Goal: Find specific page/section: Find specific page/section

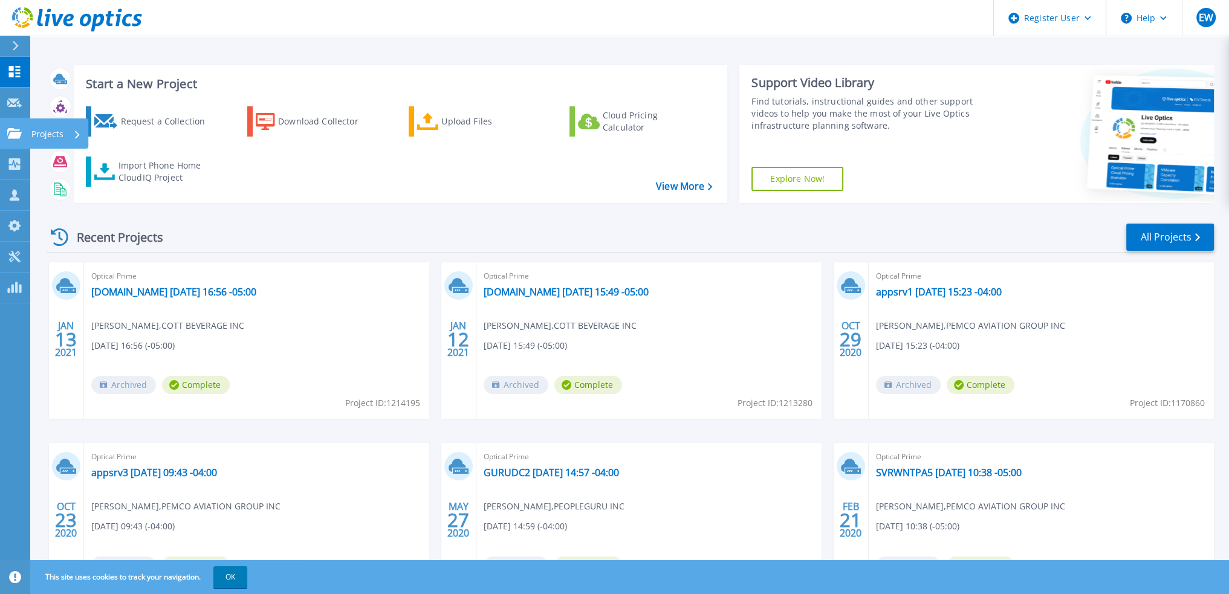
click at [13, 135] on icon at bounding box center [14, 133] width 15 height 10
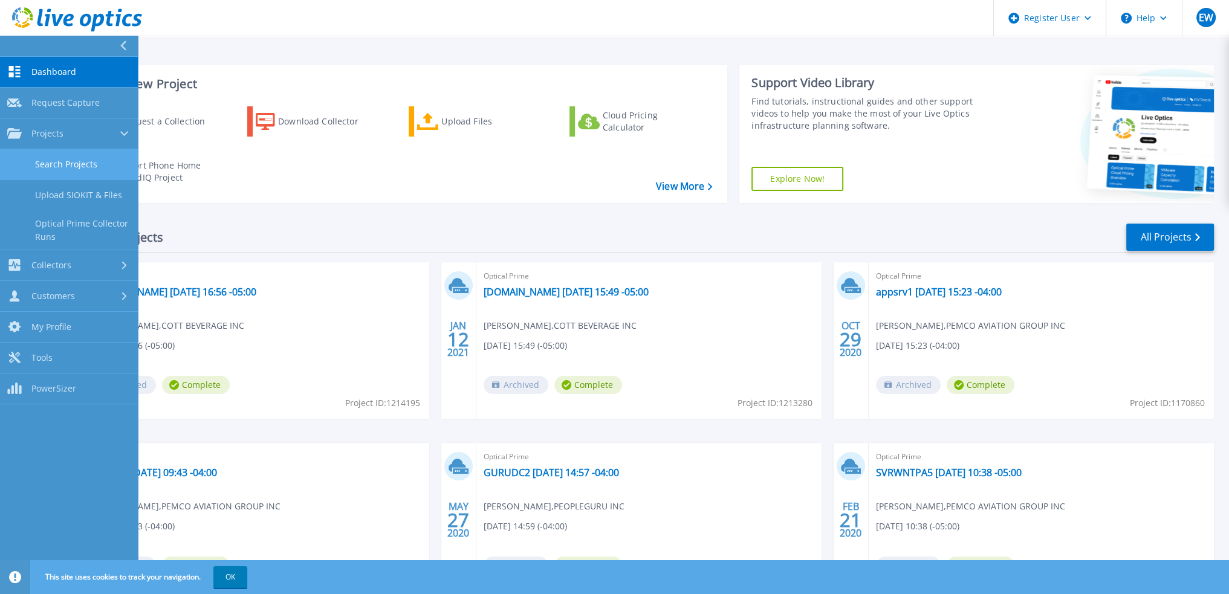
click at [87, 169] on link "Search Projects" at bounding box center [69, 164] width 138 height 31
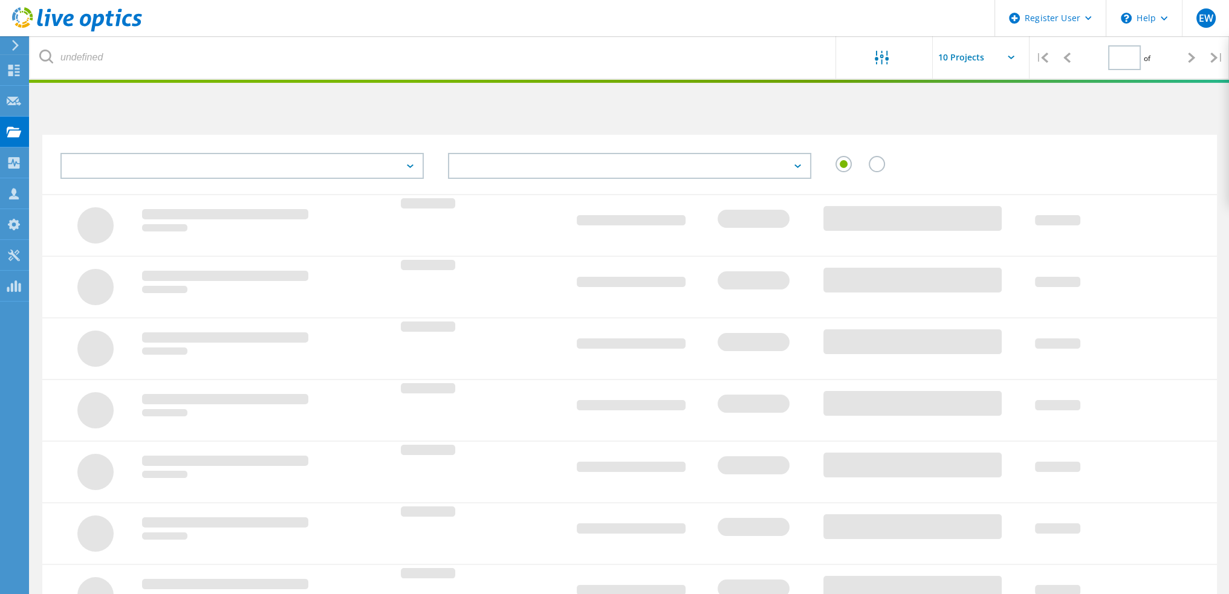
type input "1"
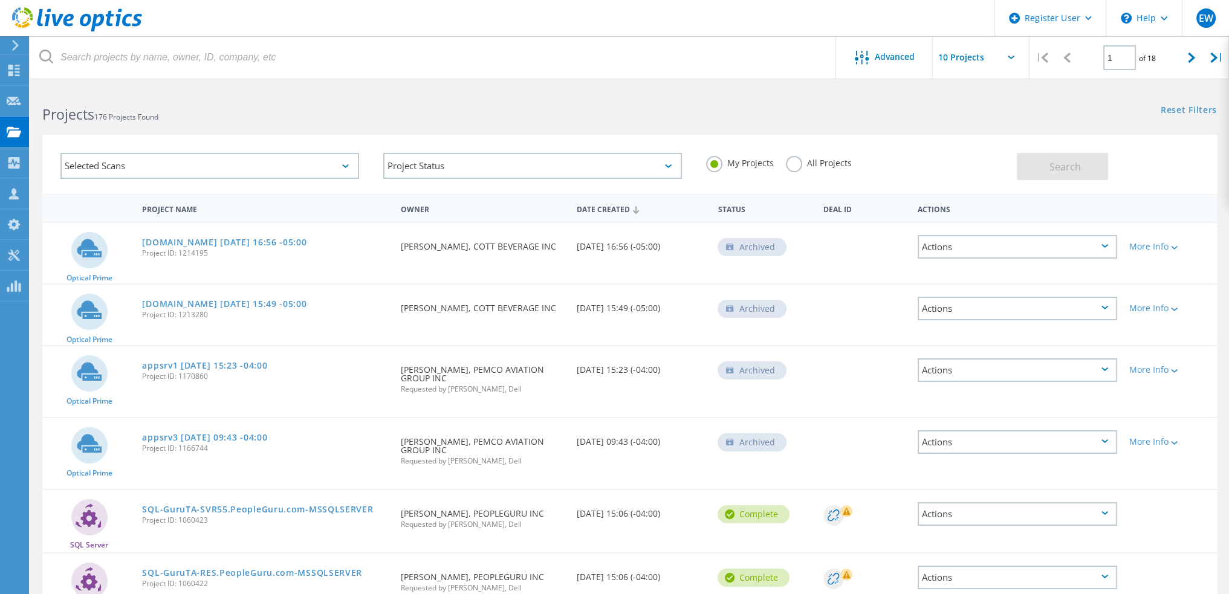
click at [798, 167] on label "All Projects" at bounding box center [819, 161] width 66 height 11
click at [0, 0] on input "All Projects" at bounding box center [0, 0] width 0 height 0
click at [297, 161] on div "Selected Scans" at bounding box center [209, 166] width 299 height 26
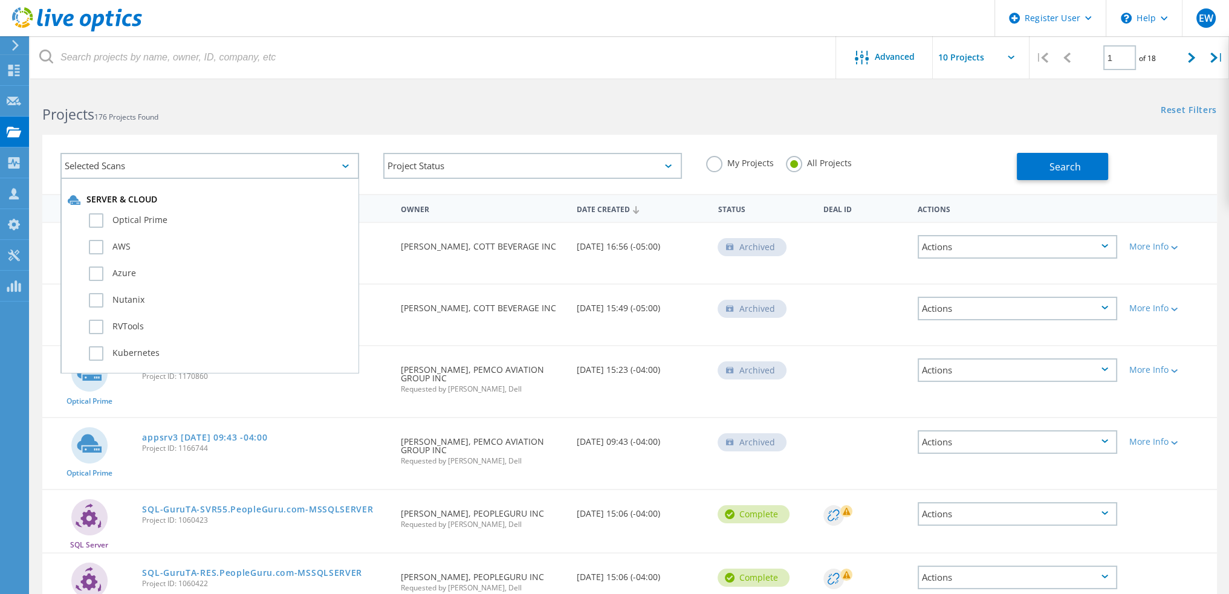
click at [297, 161] on div "Selected Scans" at bounding box center [209, 166] width 299 height 26
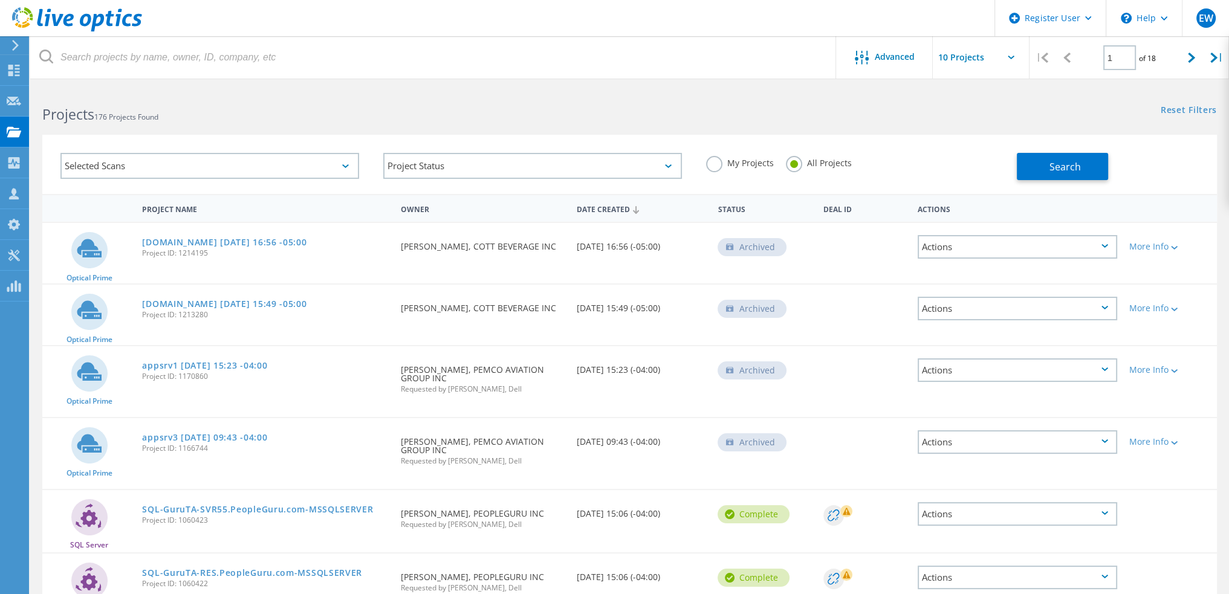
click at [383, 134] on div "Selected Scans Project Status In Progress Complete Published Anonymous Archived…" at bounding box center [629, 157] width 1199 height 74
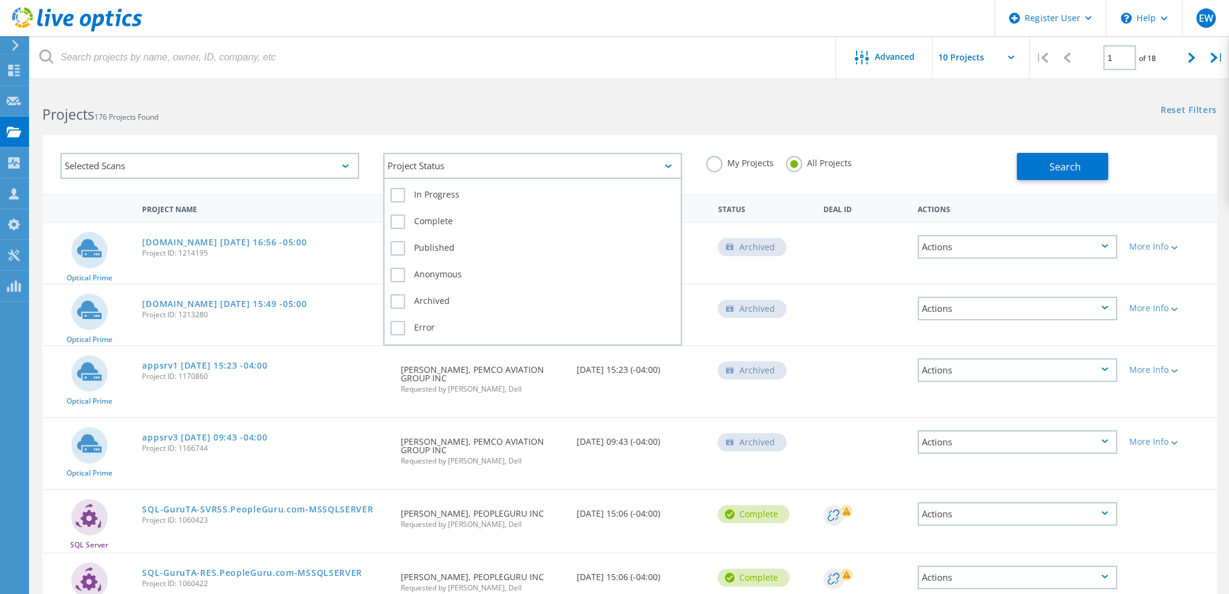
click at [554, 157] on div "Project Status" at bounding box center [532, 166] width 299 height 26
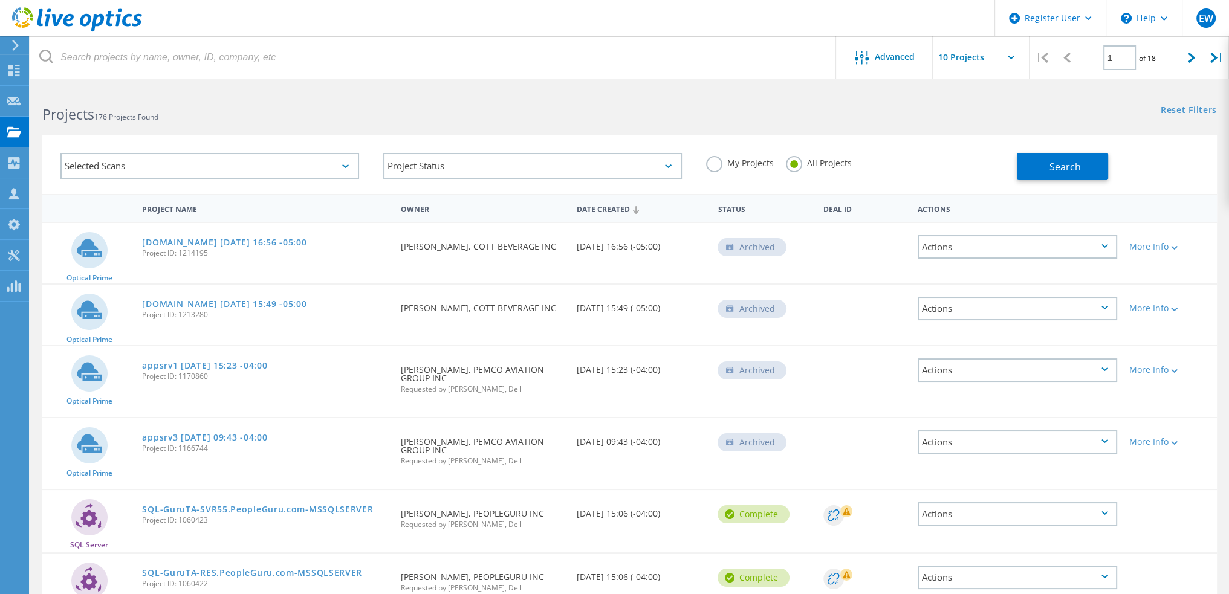
click at [571, 132] on div "Selected Scans Project Status In Progress Complete Published Anonymous Archived…" at bounding box center [629, 157] width 1199 height 74
click at [900, 176] on div "My Projects All Projects" at bounding box center [855, 163] width 323 height 45
click at [1029, 169] on button "Search" at bounding box center [1062, 166] width 91 height 27
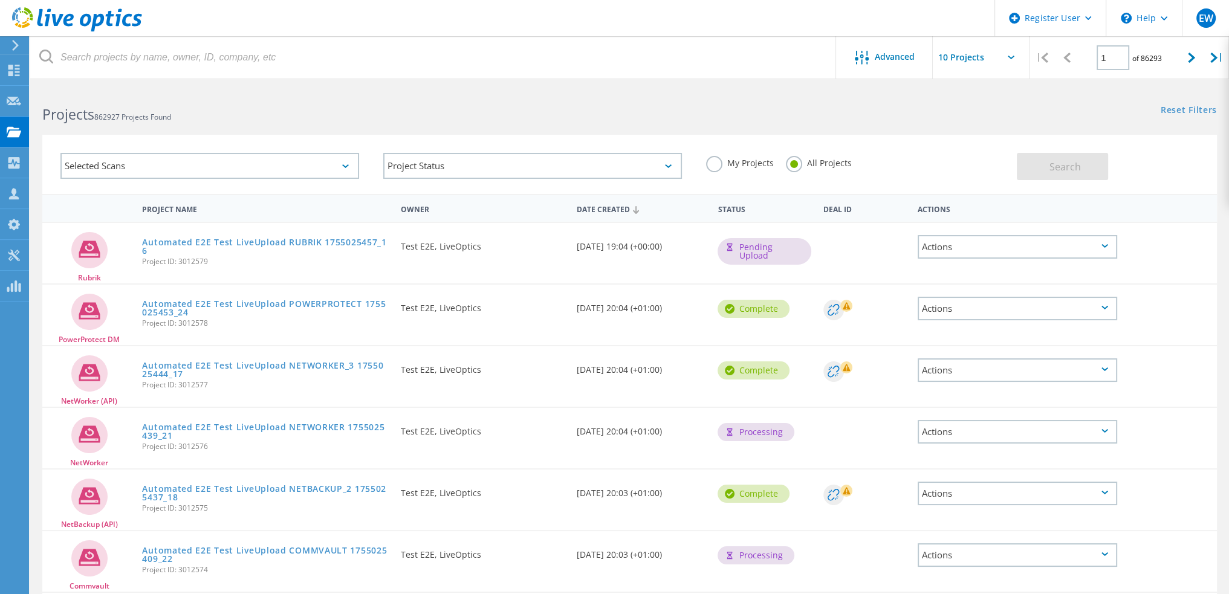
click at [346, 164] on icon at bounding box center [345, 166] width 7 height 4
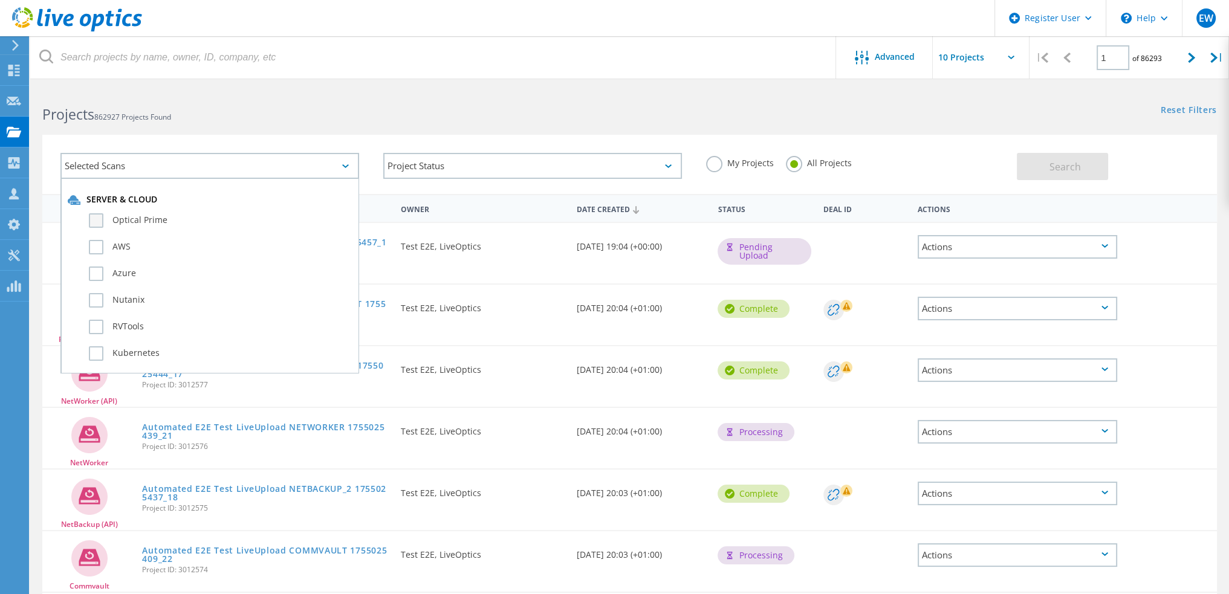
click at [149, 218] on label "Optical Prime" at bounding box center [220, 220] width 263 height 15
click at [0, 0] on input "Optical Prime" at bounding box center [0, 0] width 0 height 0
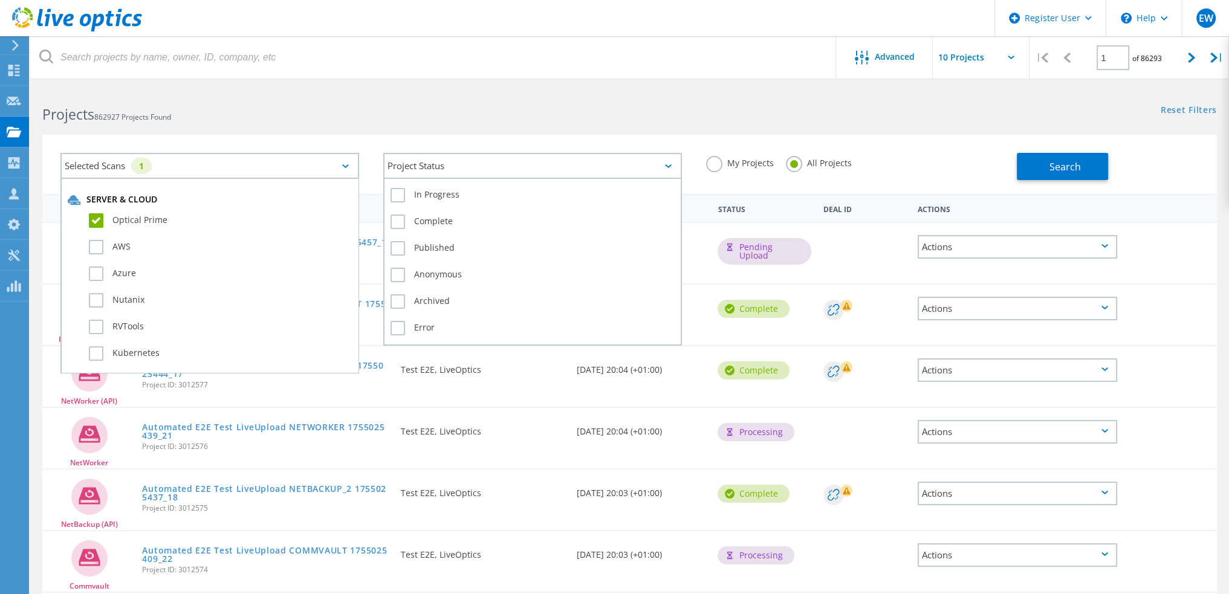
click at [467, 170] on div "Project Status" at bounding box center [532, 166] width 299 height 26
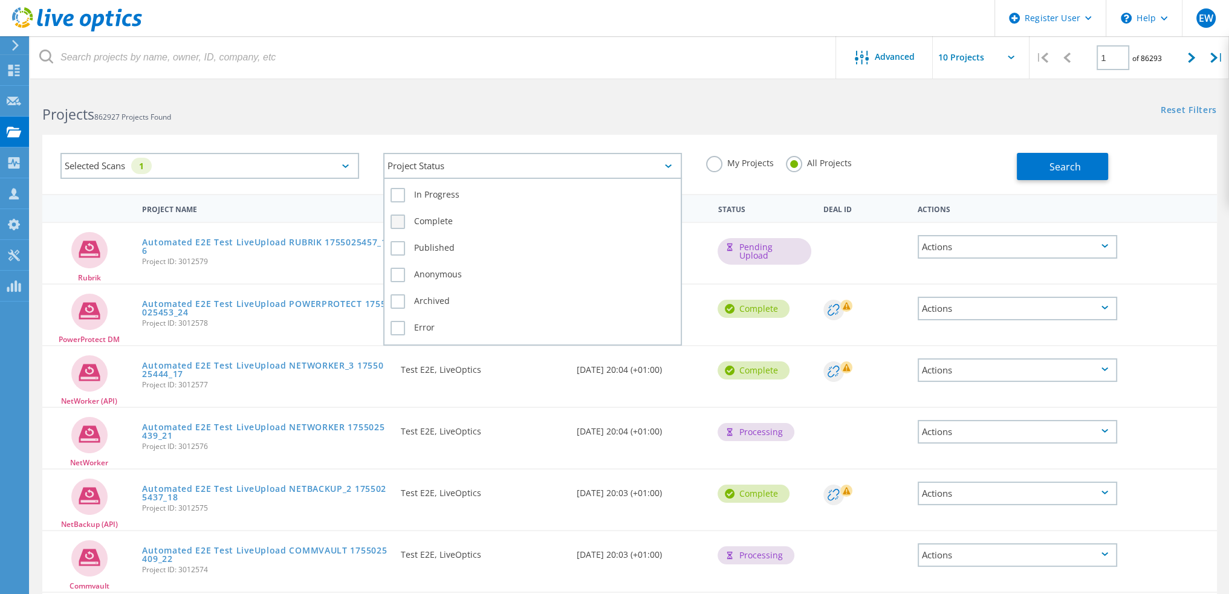
click at [423, 218] on label "Complete" at bounding box center [533, 222] width 284 height 15
click at [0, 0] on input "Complete" at bounding box center [0, 0] width 0 height 0
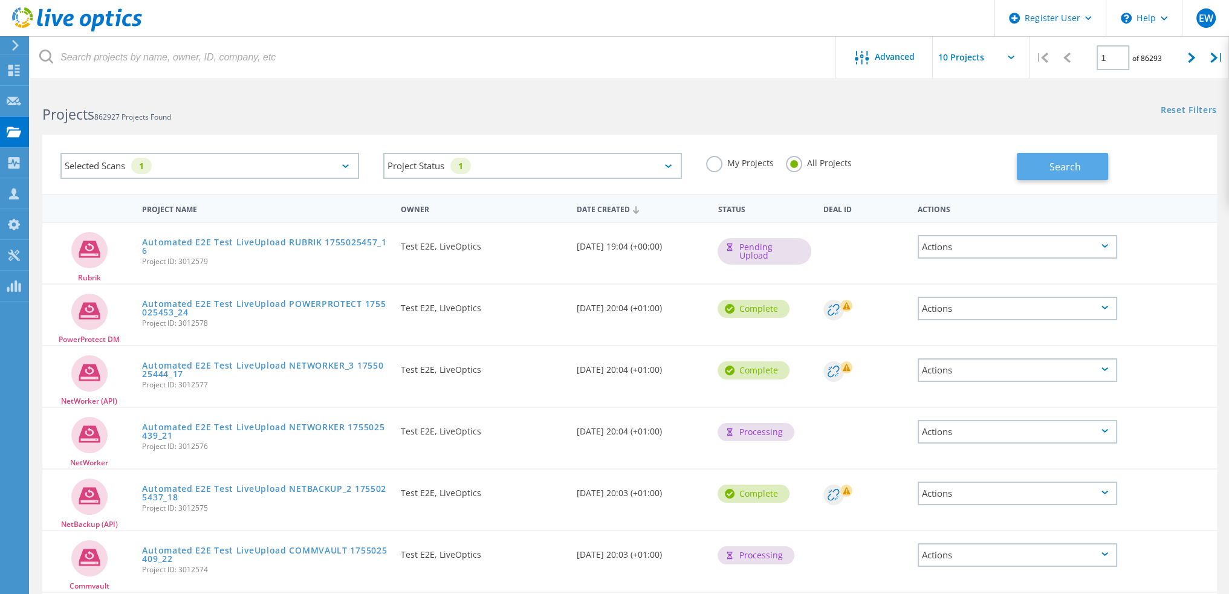
click at [1041, 163] on button "Search" at bounding box center [1062, 166] width 91 height 27
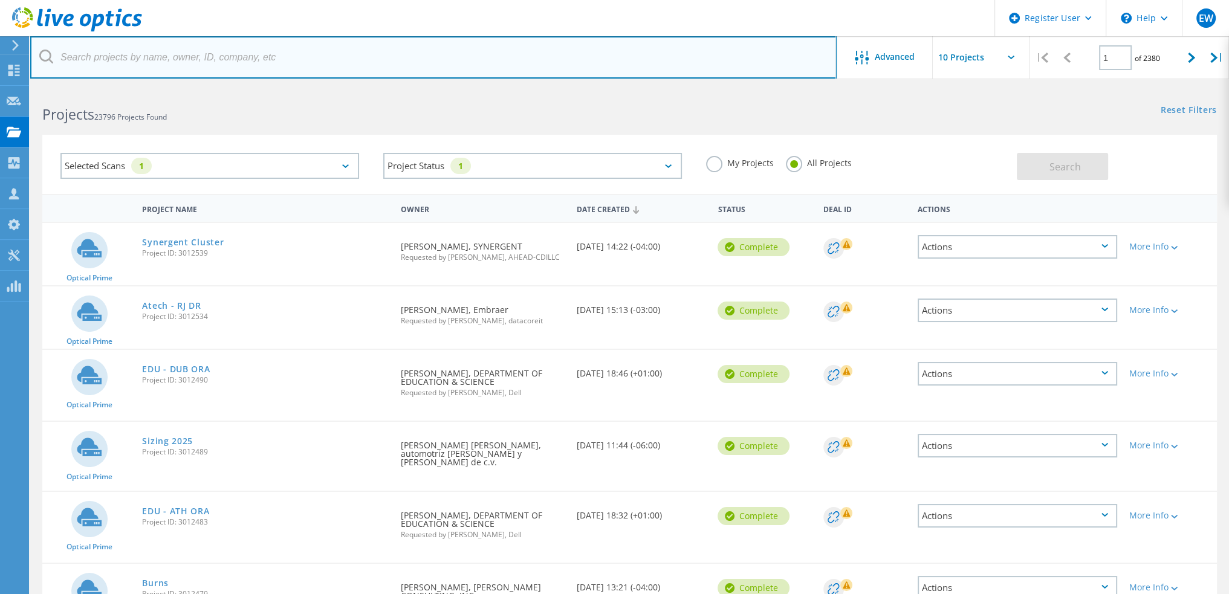
click at [206, 61] on input "text" at bounding box center [433, 57] width 806 height 42
click at [387, 53] on input "text" at bounding box center [433, 57] width 806 height 42
paste input "3360465870"
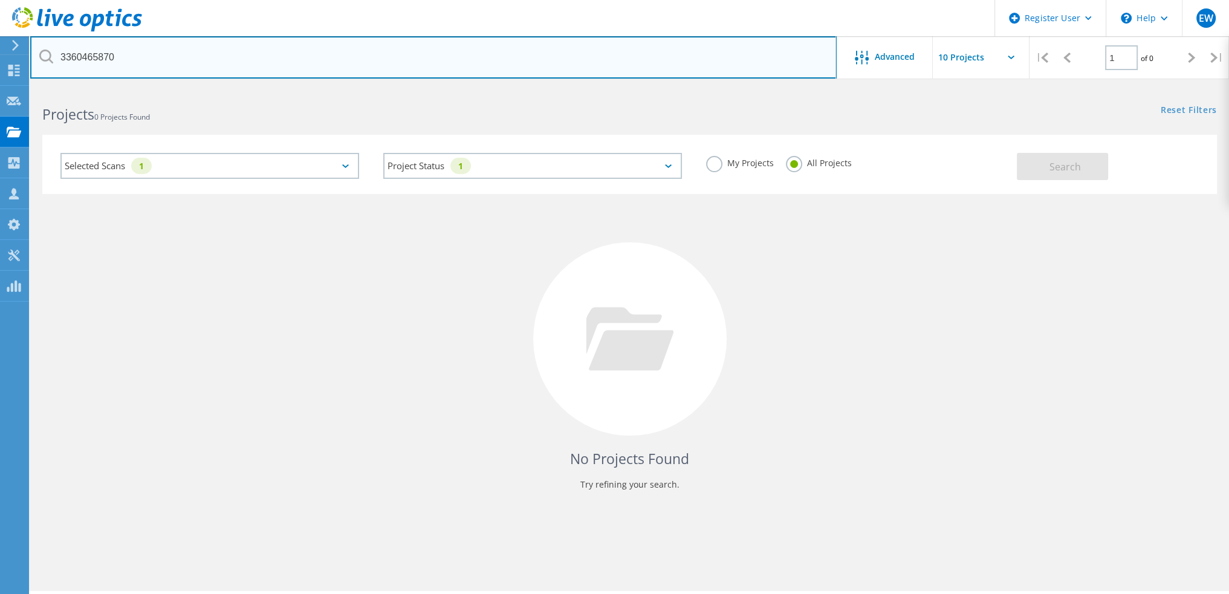
click at [708, 47] on input "3360465870" at bounding box center [433, 57] width 806 height 42
click at [706, 47] on input "3360465870" at bounding box center [433, 57] width 806 height 42
type input "e"
type input "edelman"
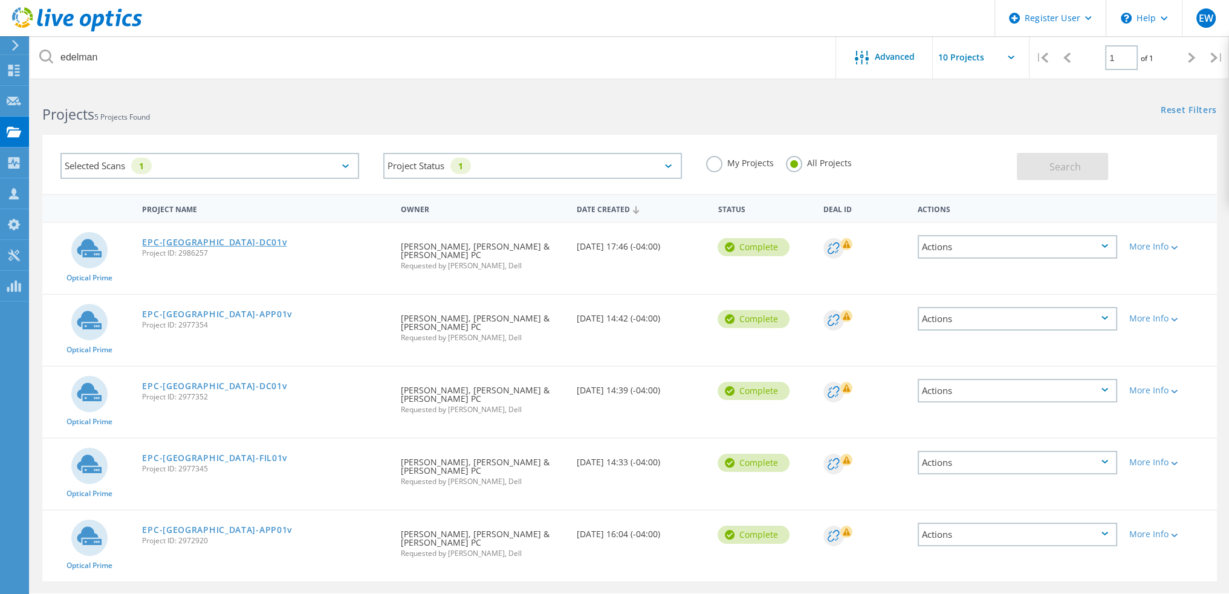
click at [167, 239] on link "EPC-[GEOGRAPHIC_DATA]-DC01v" at bounding box center [214, 242] width 144 height 8
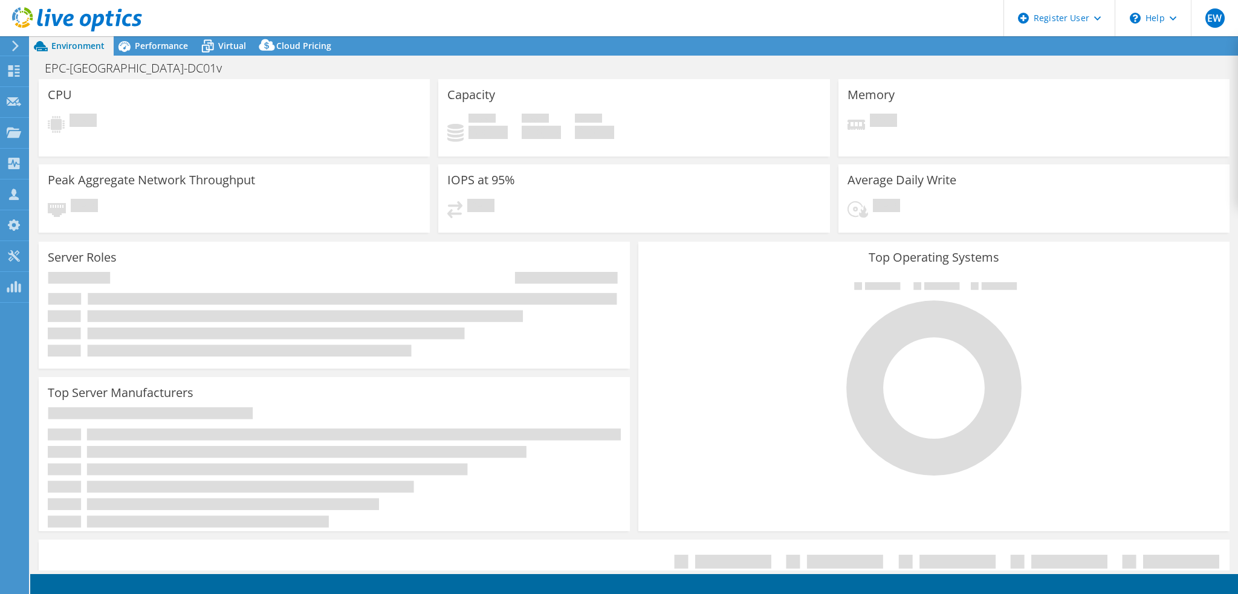
select select "USD"
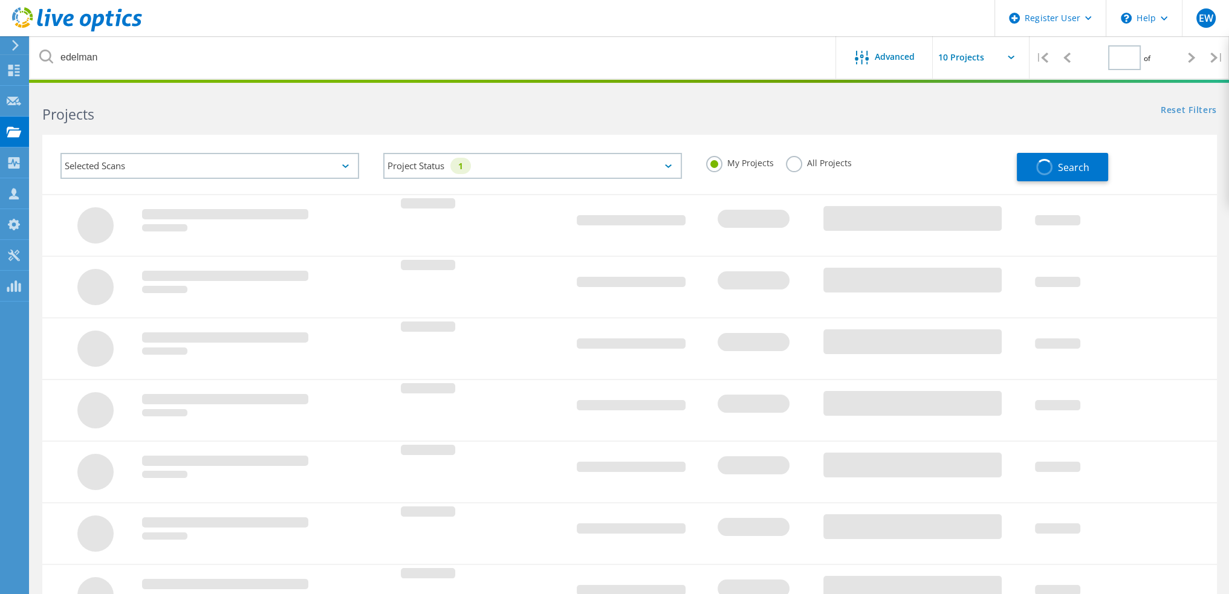
type input "1"
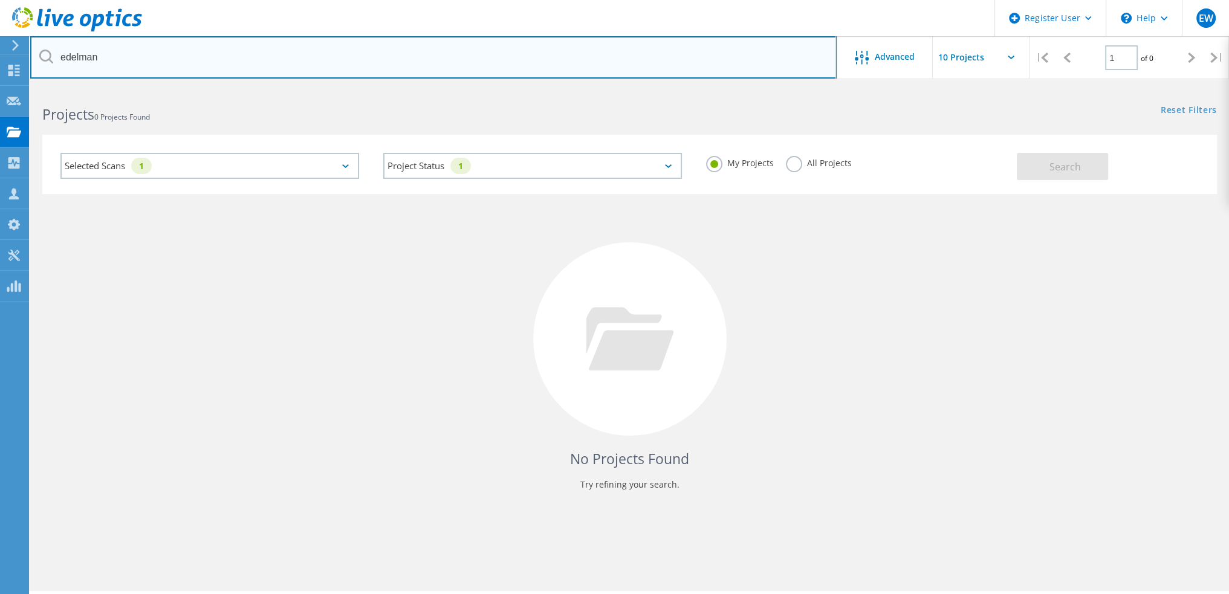
click at [239, 66] on input "edelman" at bounding box center [433, 57] width 806 height 42
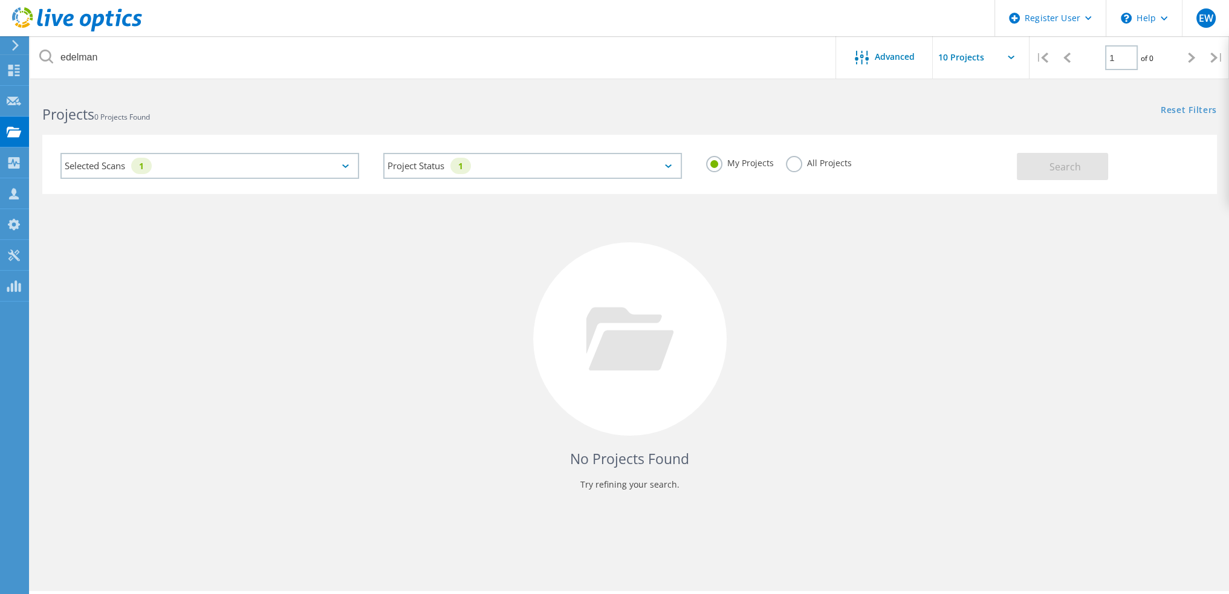
click at [787, 160] on label "All Projects" at bounding box center [819, 161] width 66 height 11
click at [0, 0] on input "All Projects" at bounding box center [0, 0] width 0 height 0
click at [1038, 171] on button "Search" at bounding box center [1062, 166] width 91 height 27
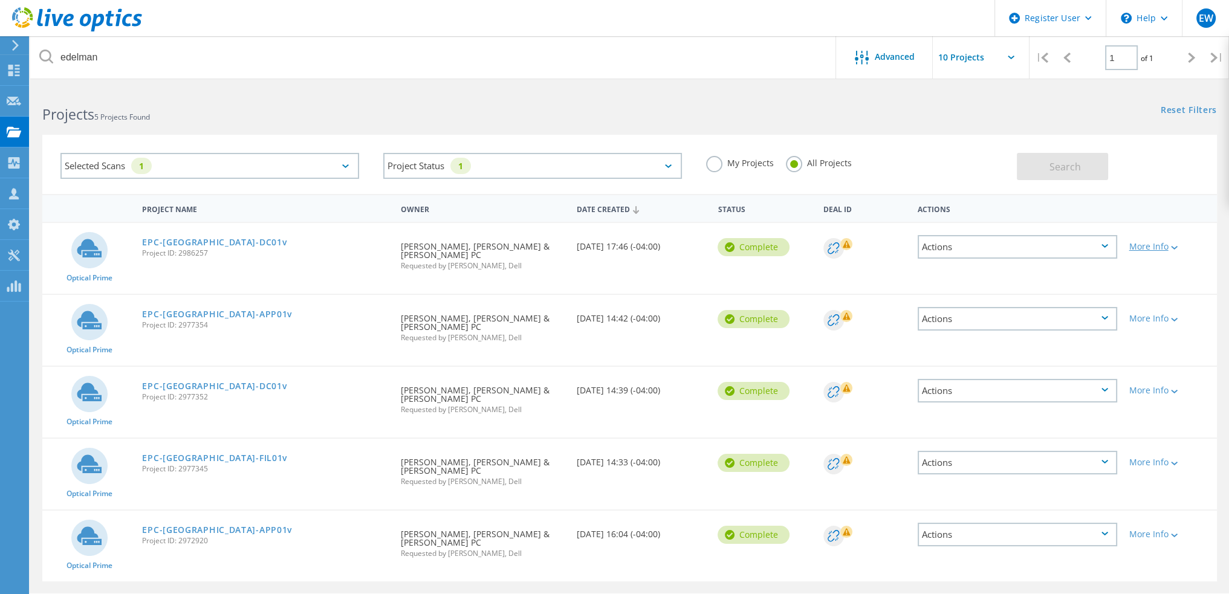
click at [1167, 249] on div "More Info" at bounding box center [1170, 246] width 82 height 8
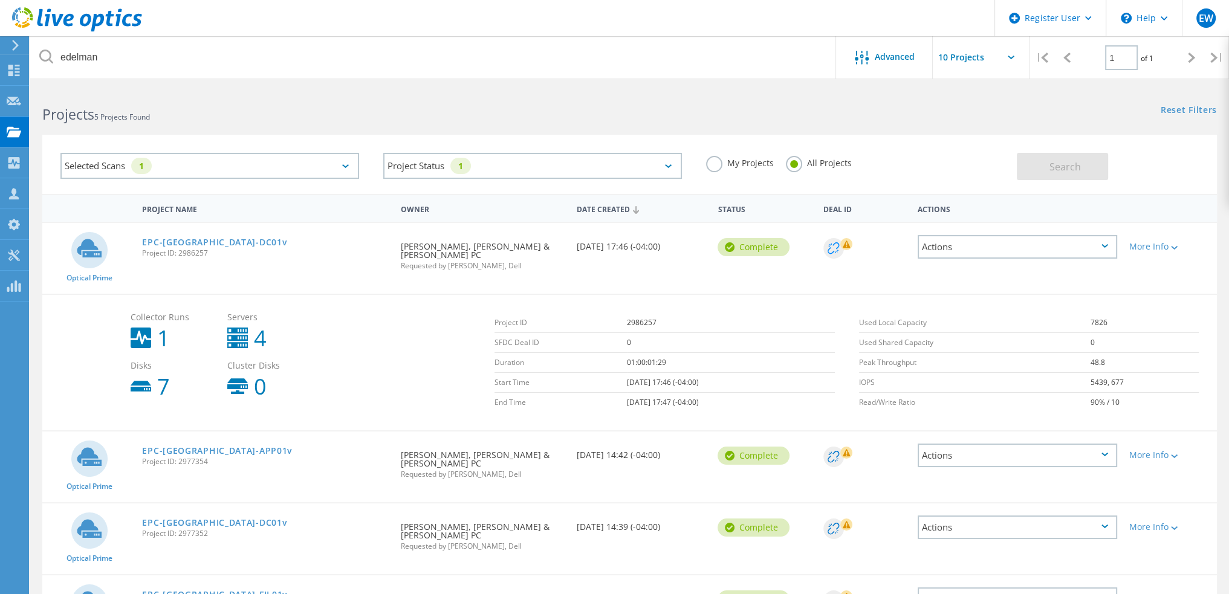
click at [840, 242] on circle at bounding box center [833, 248] width 21 height 21
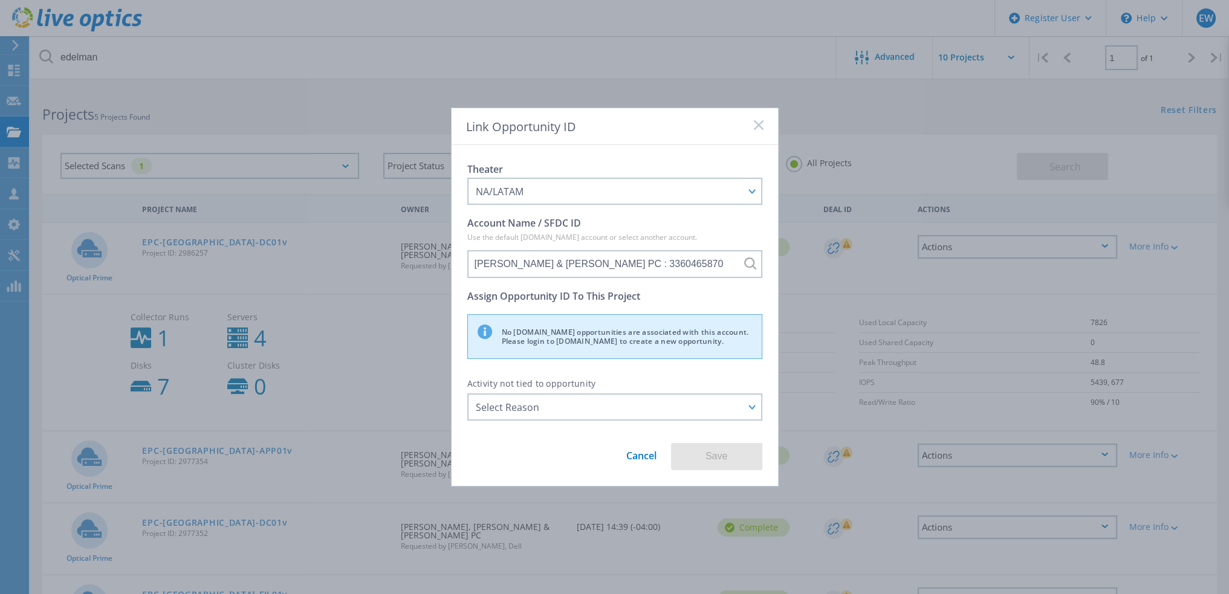
click at [757, 125] on rect at bounding box center [758, 125] width 10 height 10
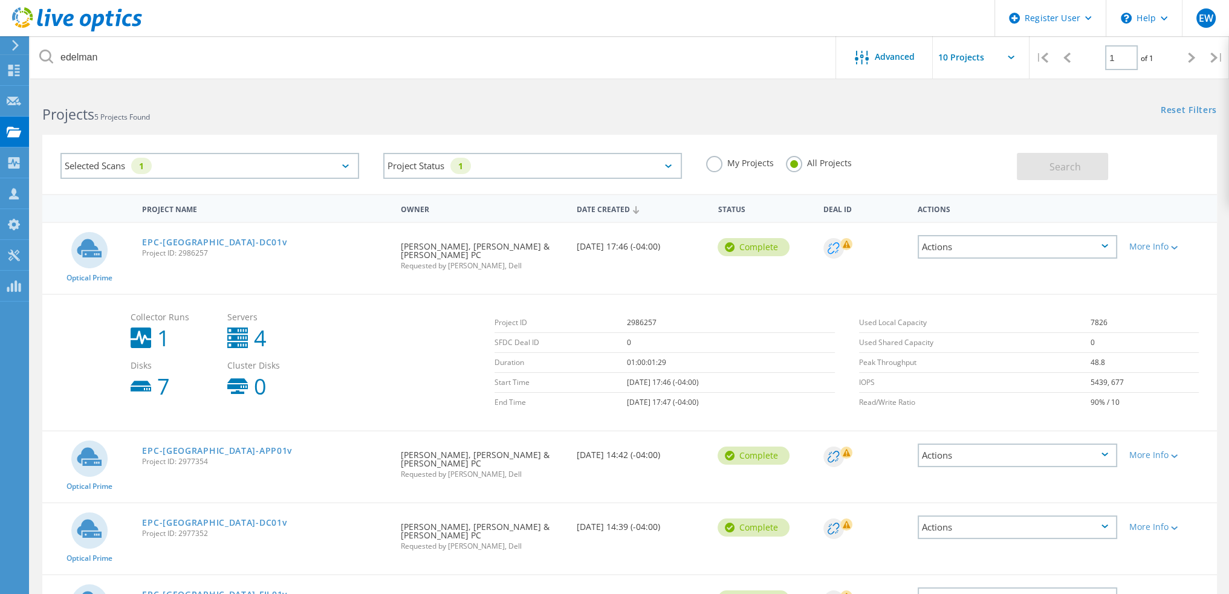
click at [833, 243] on circle at bounding box center [833, 248] width 21 height 21
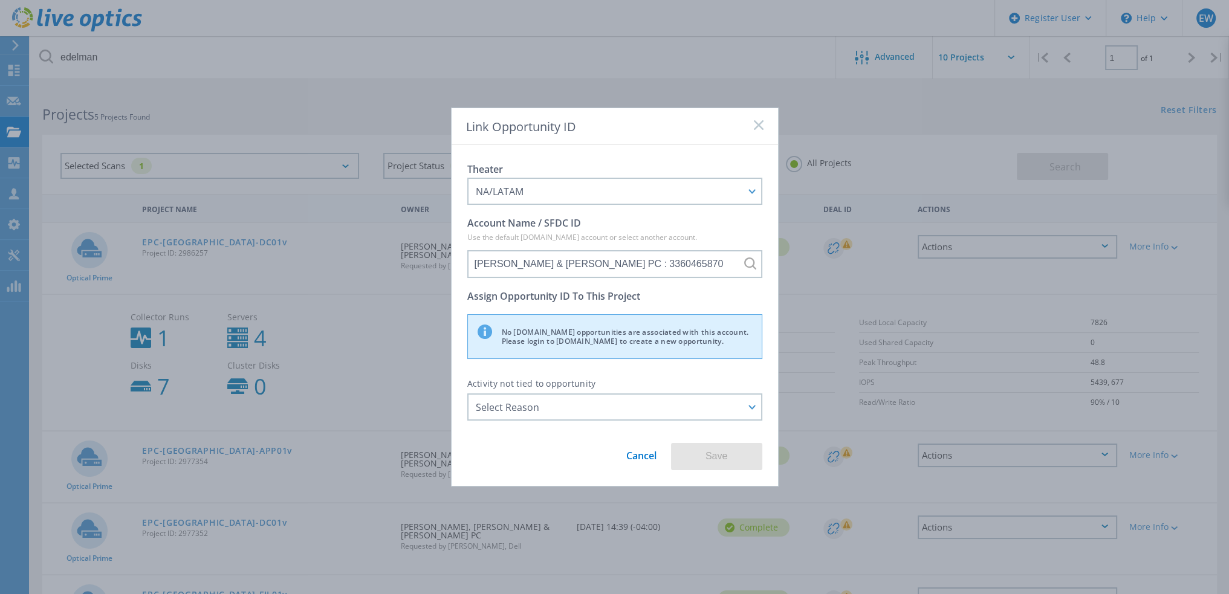
click at [752, 120] on div "Link Opportunity ID" at bounding box center [615, 126] width 326 height 37
click at [752, 126] on div "Link Opportunity ID" at bounding box center [615, 126] width 326 height 37
click at [754, 129] on rect at bounding box center [758, 125] width 10 height 10
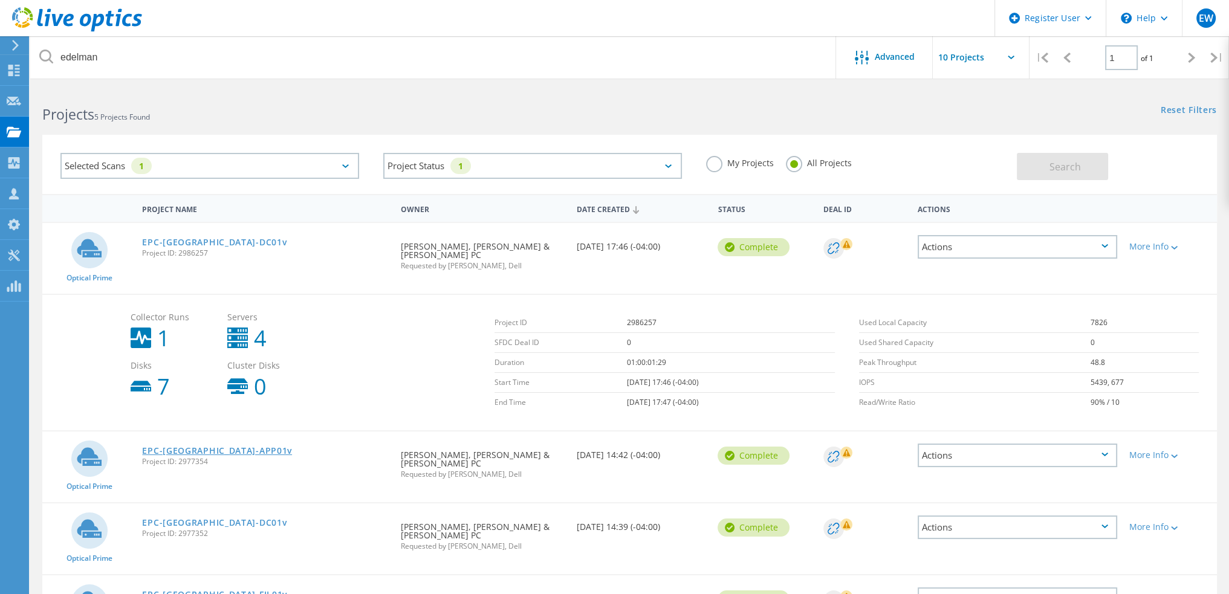
click at [198, 447] on link "EPC-[GEOGRAPHIC_DATA]-APP01v" at bounding box center [217, 451] width 150 height 8
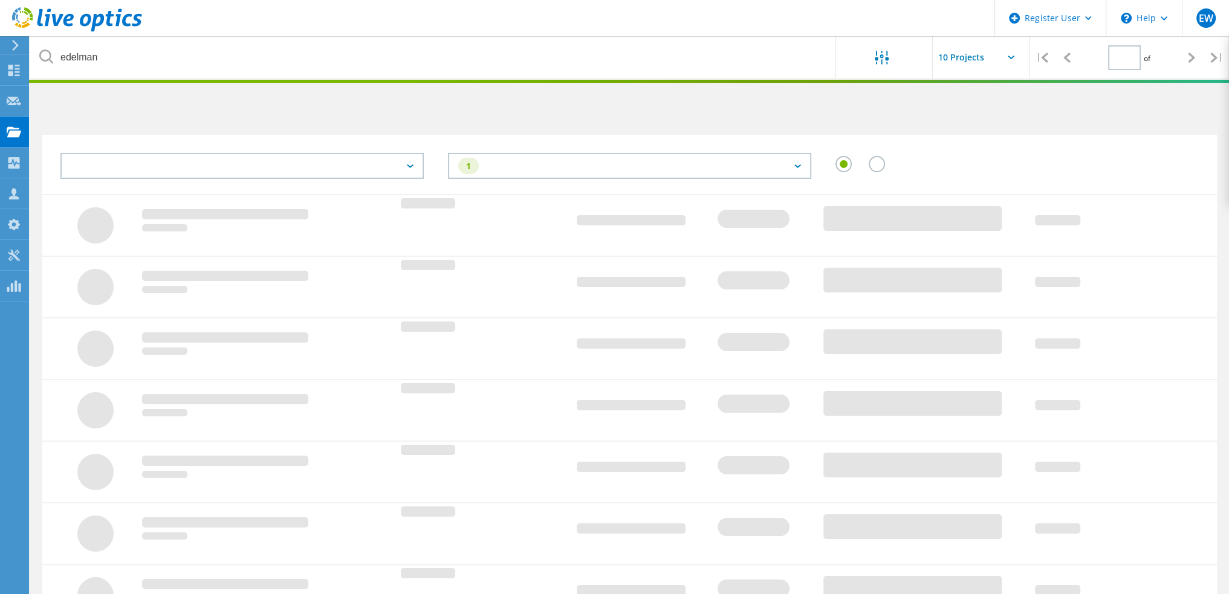
type input "1"
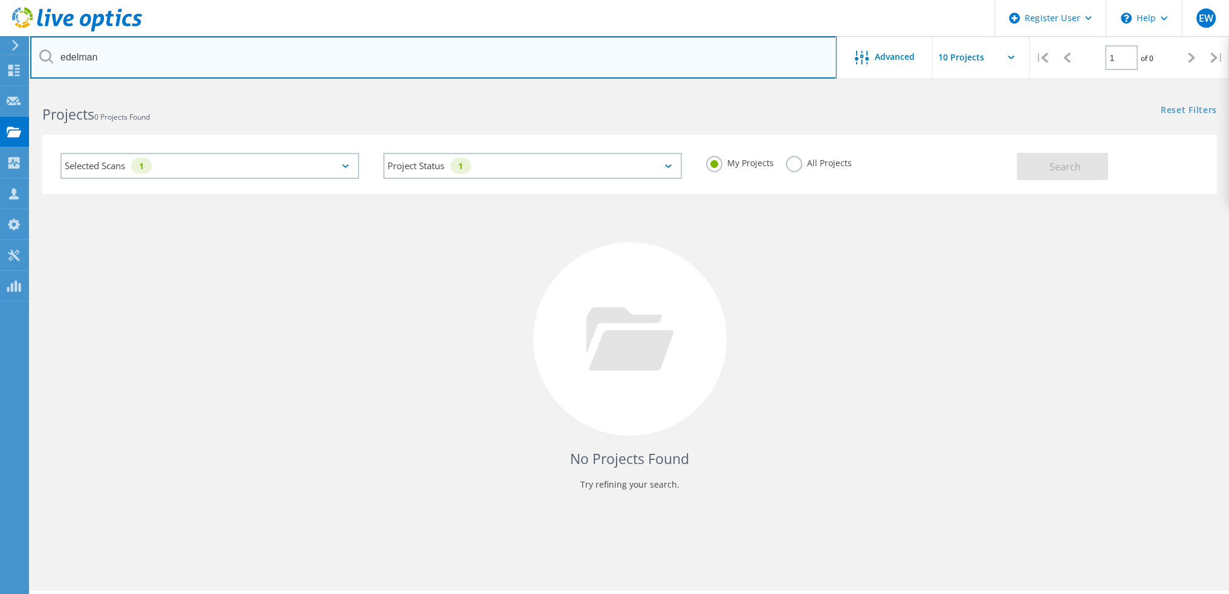
click at [218, 53] on input "edelman" at bounding box center [433, 57] width 806 height 42
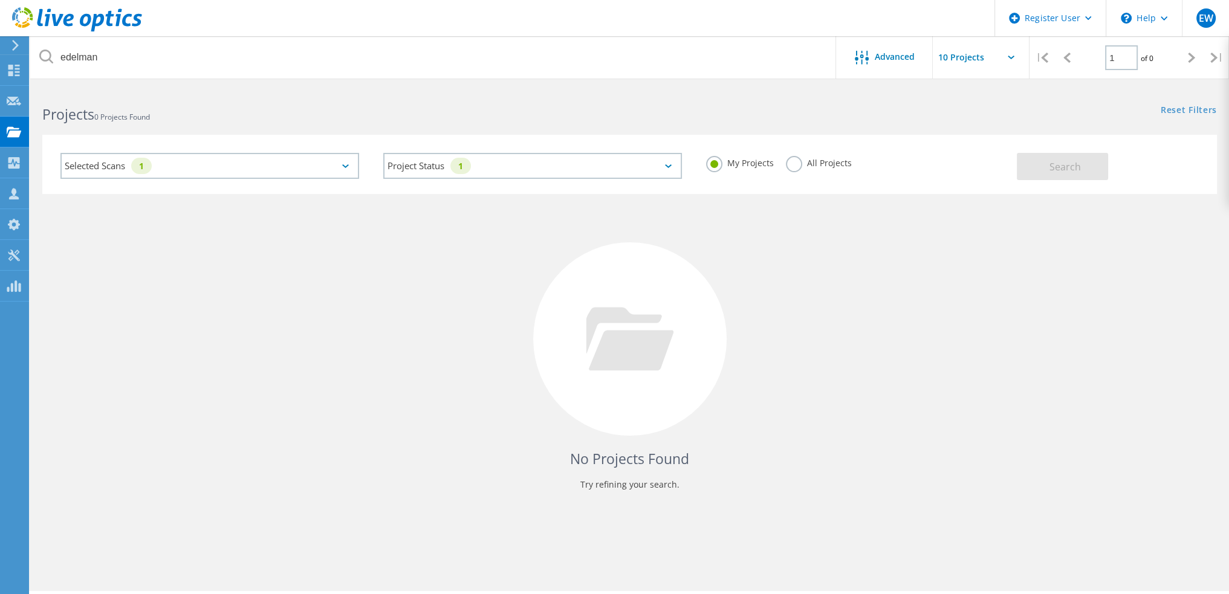
click at [804, 164] on label "All Projects" at bounding box center [819, 161] width 66 height 11
click at [0, 0] on input "All Projects" at bounding box center [0, 0] width 0 height 0
click at [1047, 159] on button "Search" at bounding box center [1062, 166] width 91 height 27
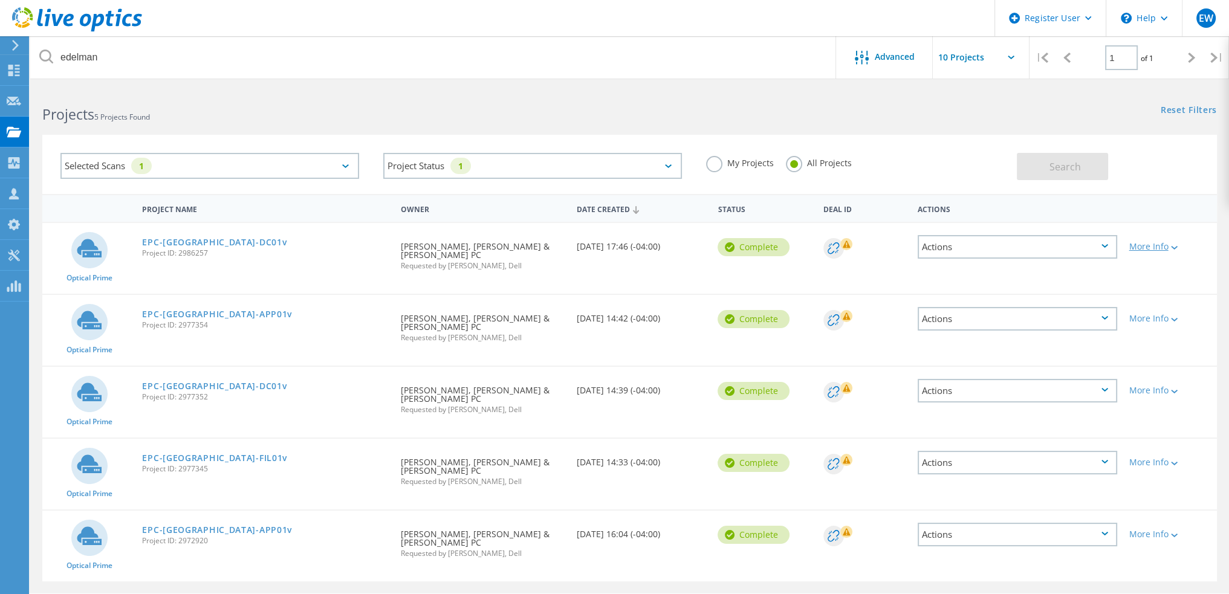
click at [1156, 248] on div "More Info" at bounding box center [1170, 246] width 82 height 8
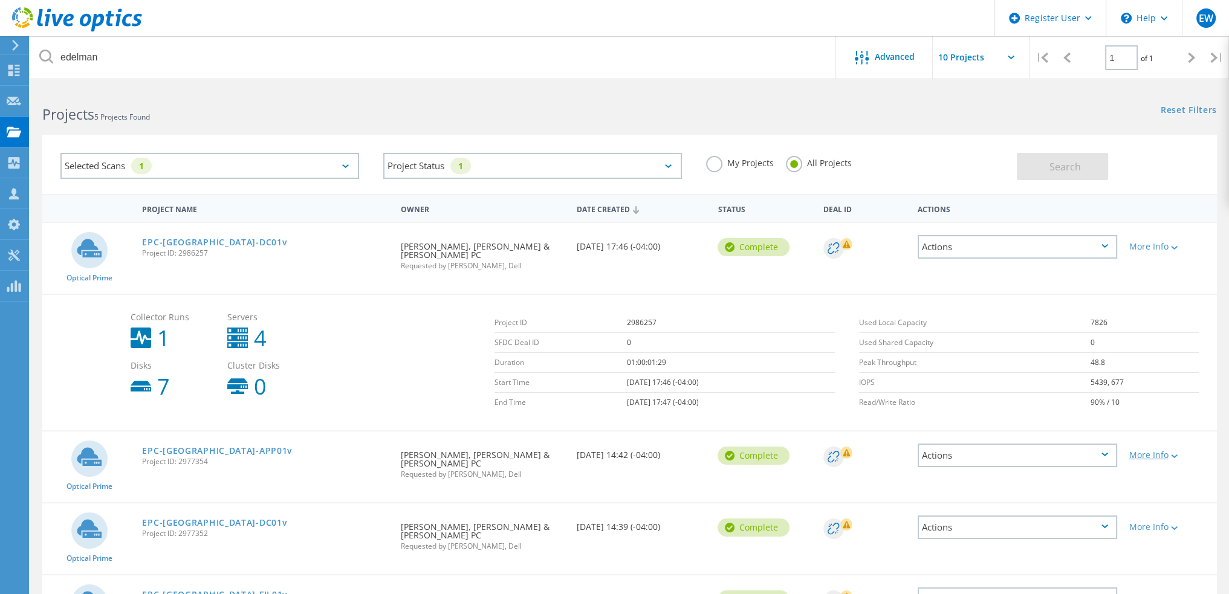
click at [1172, 450] on lo-svg-helper at bounding box center [1173, 455] width 9 height 10
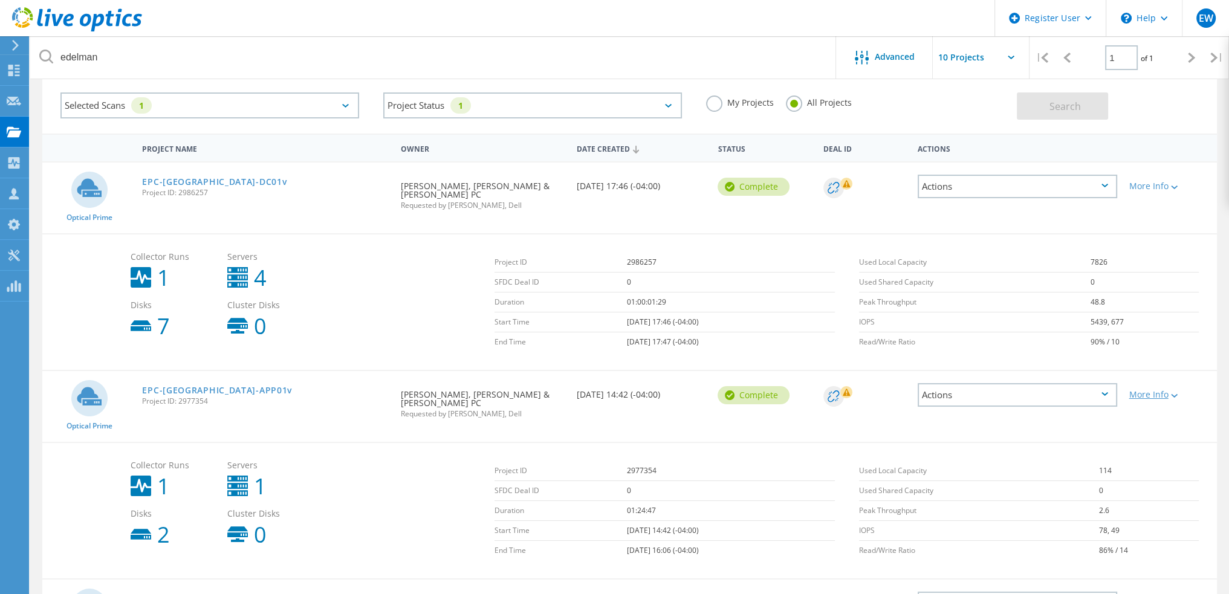
scroll to position [121, 0]
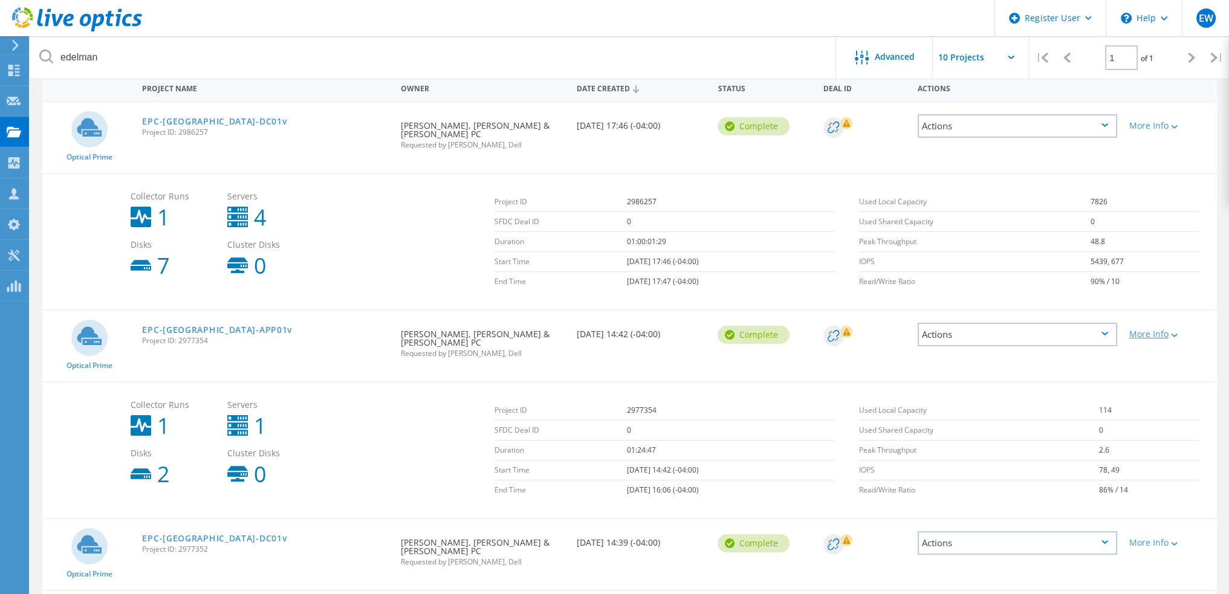
click at [1155, 330] on div "More Info" at bounding box center [1170, 334] width 82 height 8
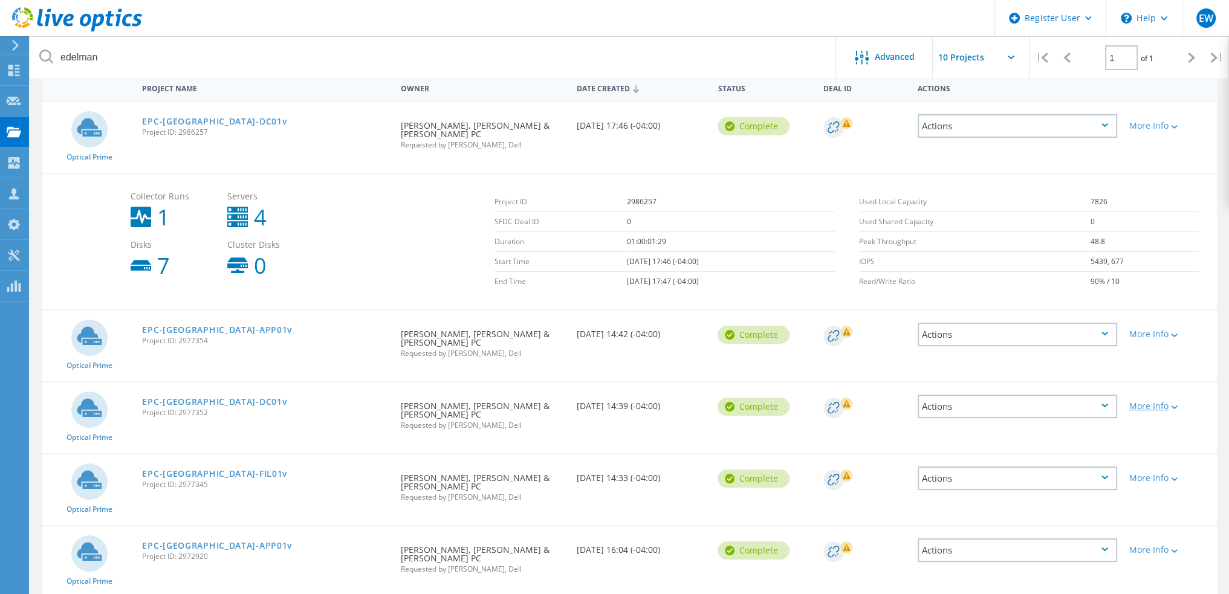
click at [1165, 402] on div "More Info" at bounding box center [1170, 406] width 82 height 8
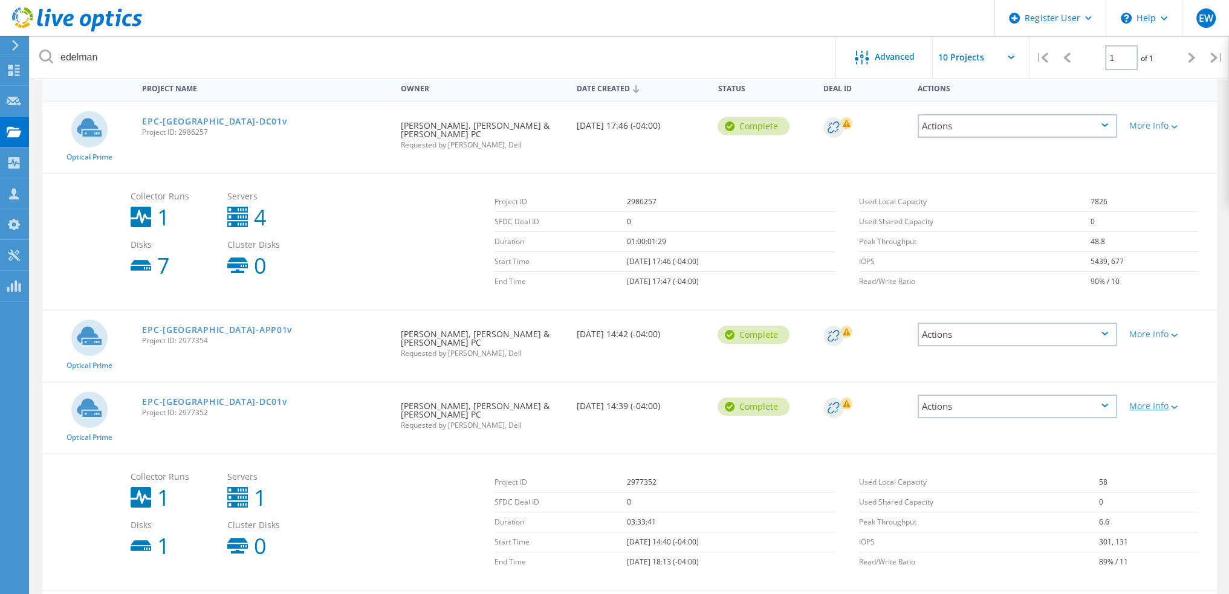
click at [1165, 402] on div "More Info" at bounding box center [1170, 406] width 82 height 8
